Goal: Find specific page/section: Find specific page/section

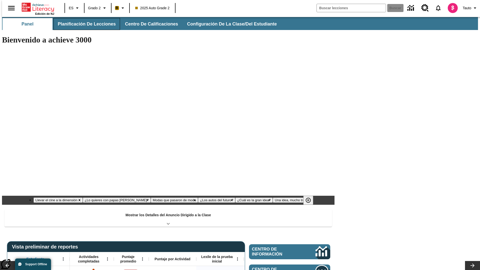
click at [84, 24] on button "Planificación de lecciones" at bounding box center [87, 24] width 67 height 12
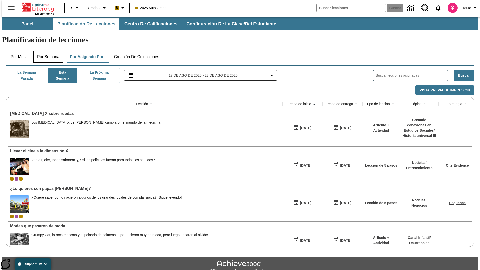
click at [47, 51] on button "Por semana" at bounding box center [48, 57] width 30 height 12
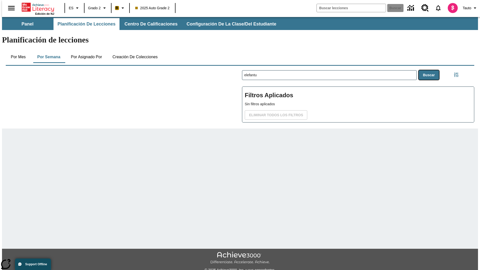
click at [430, 70] on button "Buscar" at bounding box center [429, 75] width 20 height 10
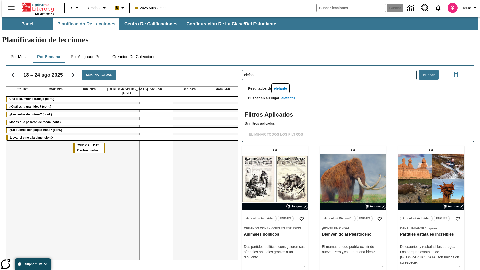
click at [281, 84] on button "elefante" at bounding box center [280, 88] width 17 height 9
type input "elefante"
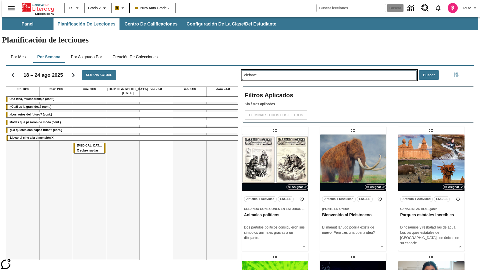
type input "elefantu"
